Goal: Information Seeking & Learning: Learn about a topic

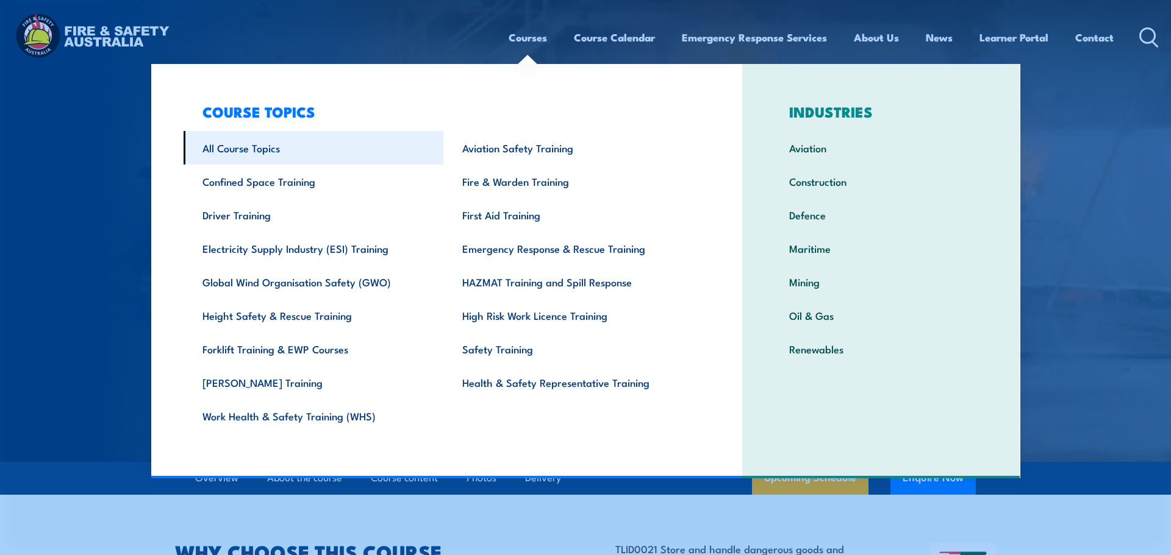
click at [280, 152] on link "All Course Topics" at bounding box center [314, 148] width 260 height 34
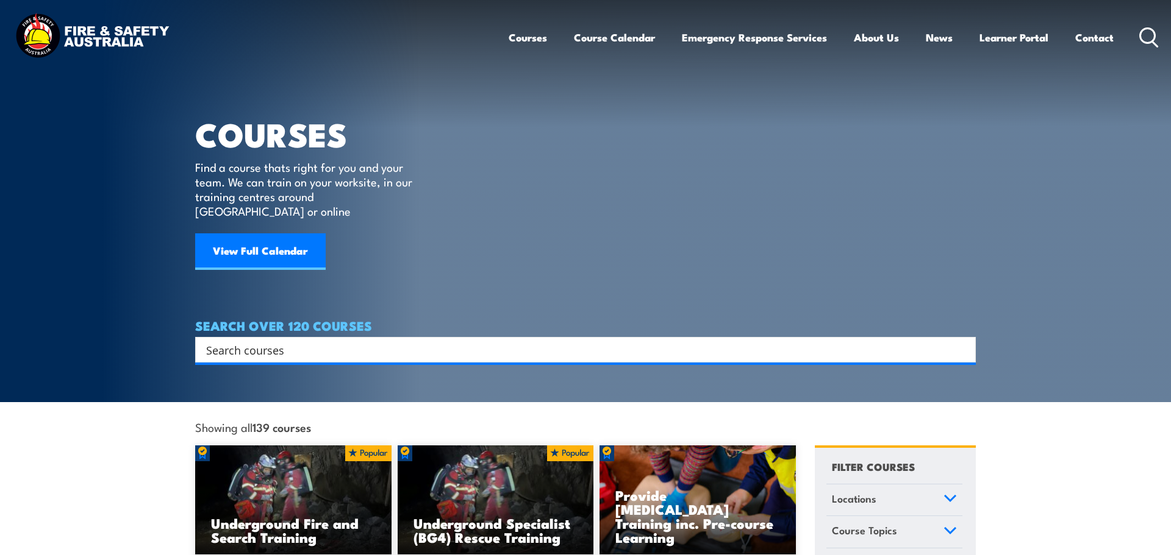
click at [109, 37] on img at bounding box center [92, 37] width 160 height 52
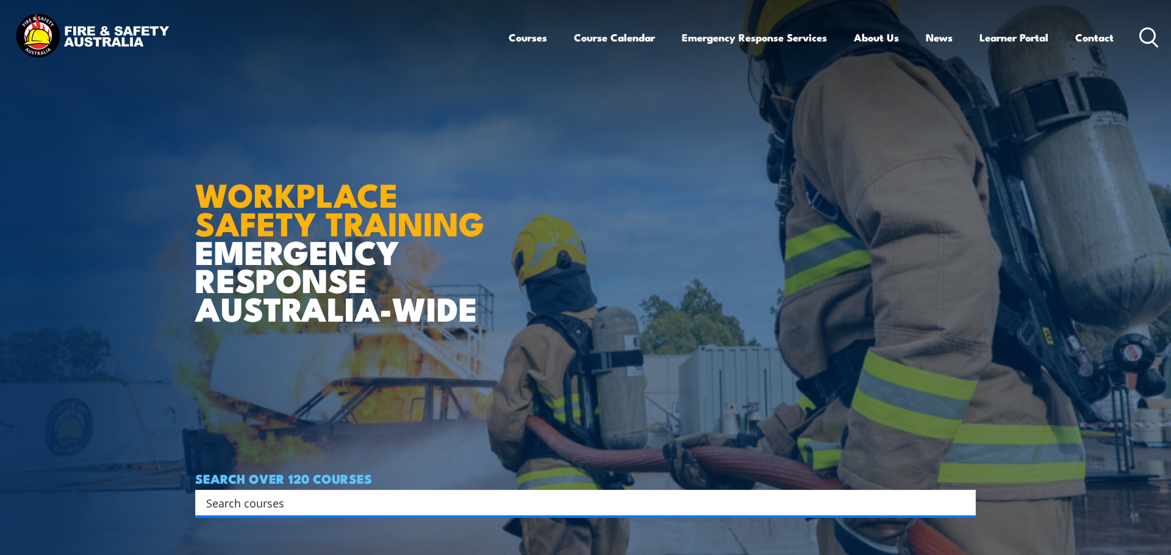
click at [285, 507] on input "Search input" at bounding box center [577, 503] width 743 height 18
type input "DAngerous goods"
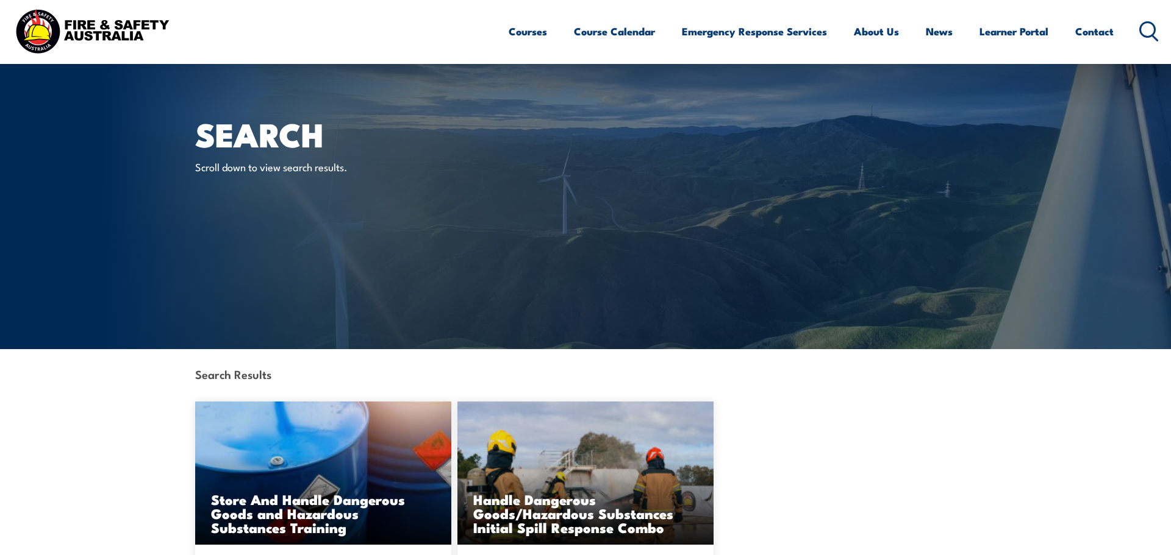
scroll to position [91, 0]
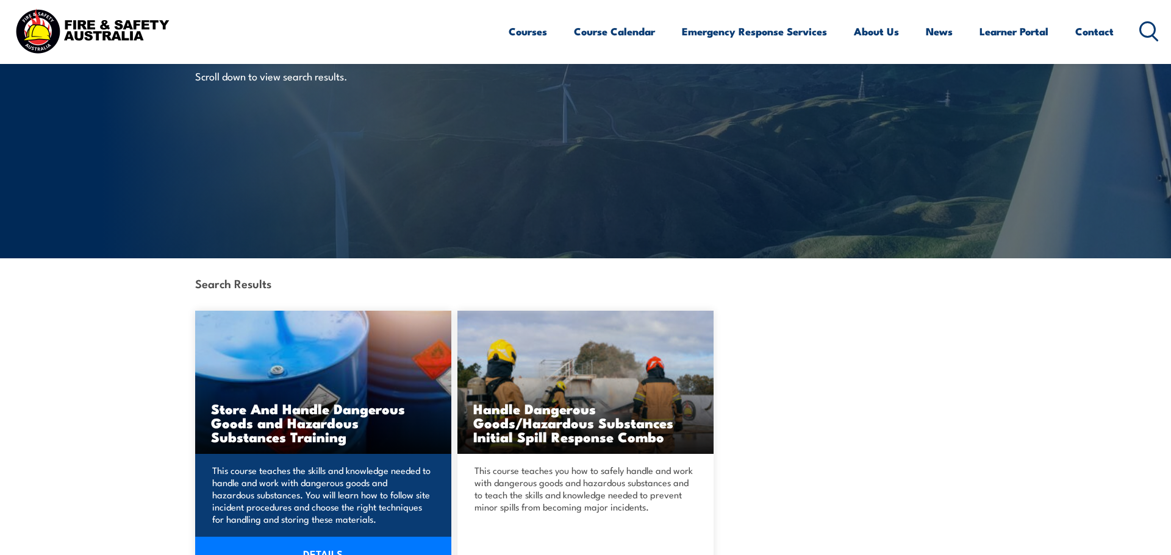
click at [301, 390] on img at bounding box center [323, 382] width 256 height 143
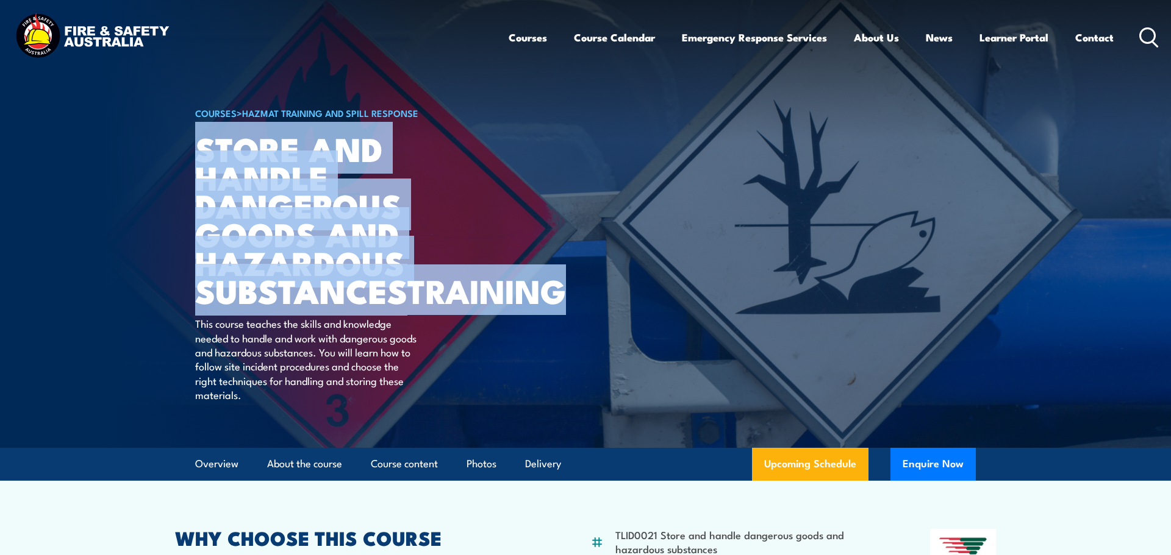
drag, startPoint x: 199, startPoint y: 144, endPoint x: 354, endPoint y: 329, distance: 241.1
click at [354, 305] on h1 "Store And Handle Dangerous Goods and Hazardous Substances TRAINING" at bounding box center [345, 219] width 301 height 171
copy h1 "Store And Handle Dangerous Goods and Hazardous Substances TRAINING"
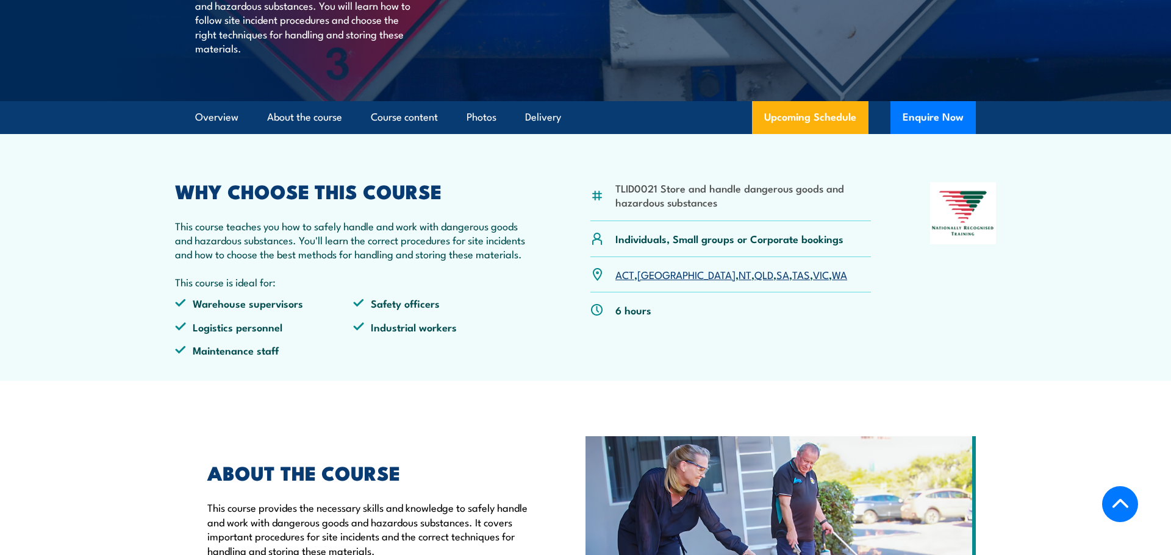
scroll to position [348, 0]
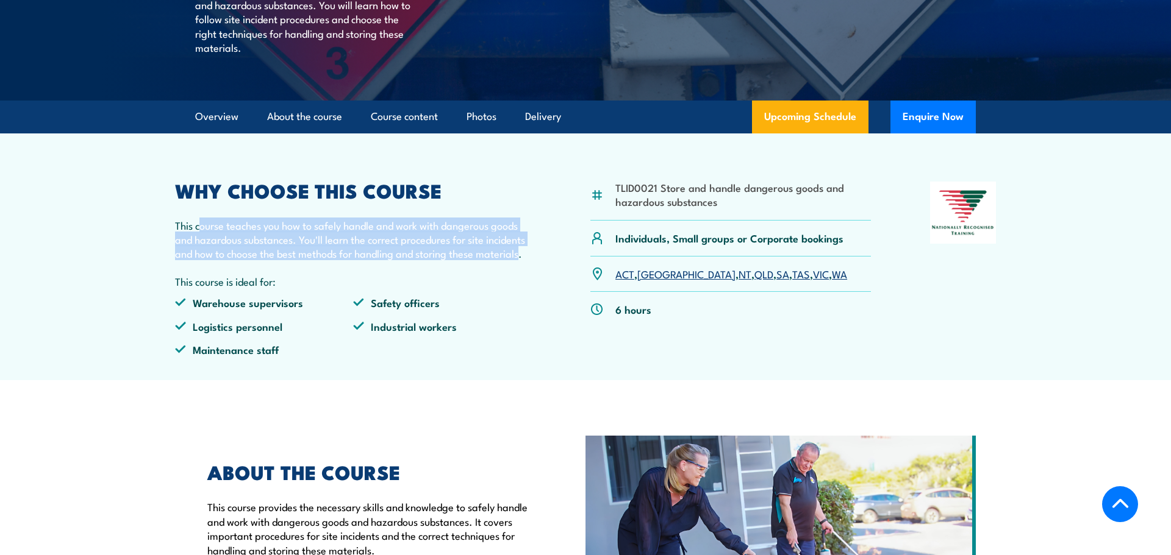
drag, startPoint x: 522, startPoint y: 284, endPoint x: 202, endPoint y: 259, distance: 321.1
click at [202, 259] on p "This course teaches you how to safely handle and work with dangerous goods and …" at bounding box center [353, 239] width 356 height 43
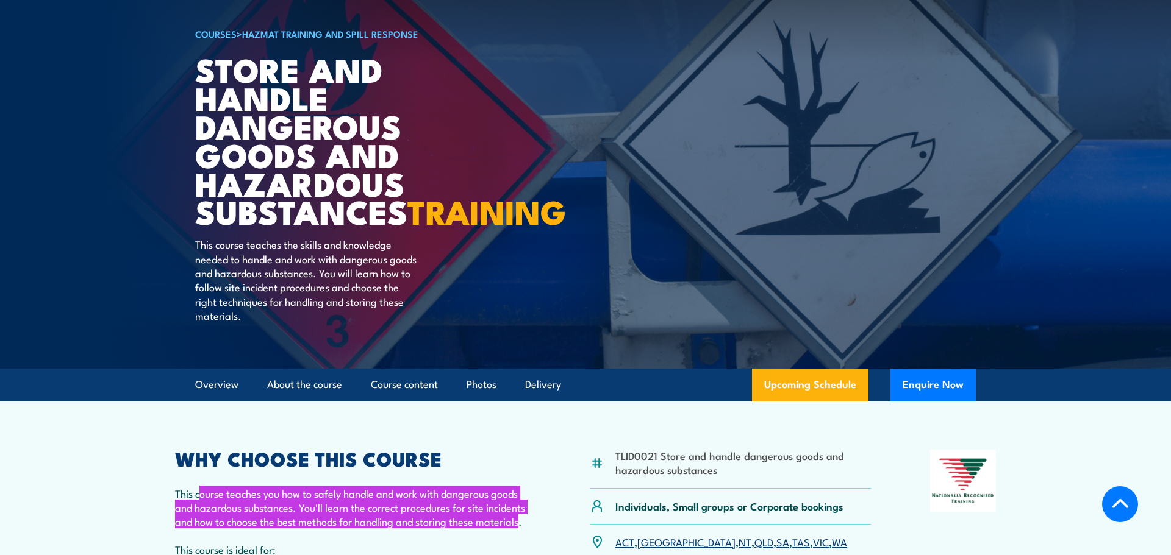
scroll to position [0, 0]
